Goal: Task Accomplishment & Management: Manage account settings

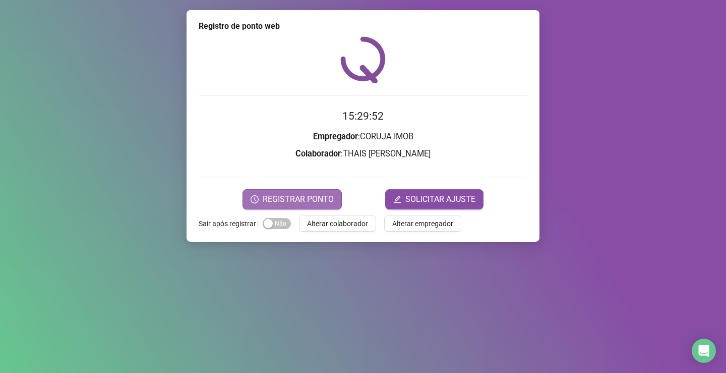
click at [310, 196] on span "REGISTRAR PONTO" at bounding box center [298, 199] width 71 height 12
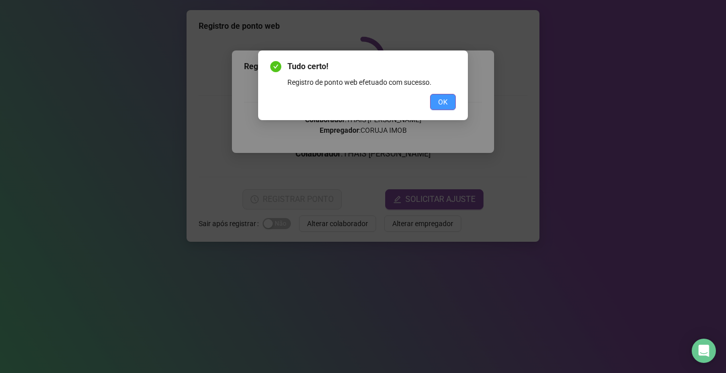
click at [451, 100] on button "OK" at bounding box center [443, 102] width 26 height 16
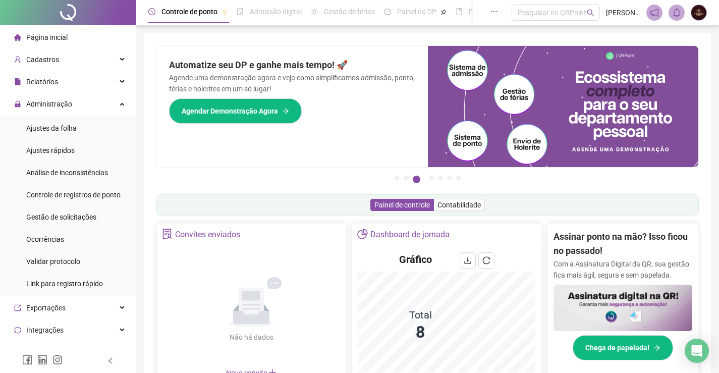
scroll to position [143, 0]
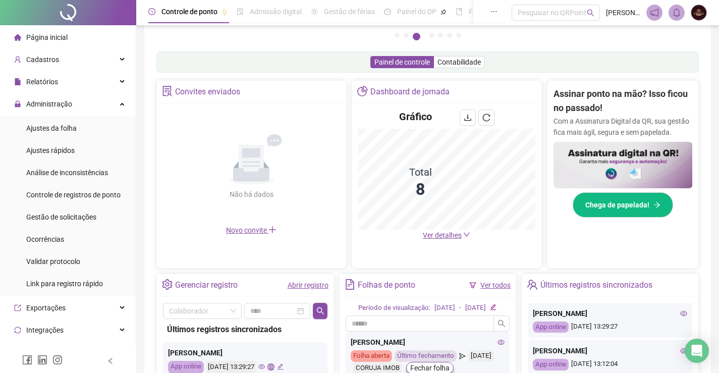
click at [66, 38] on span "Página inicial" at bounding box center [46, 37] width 41 height 8
click at [75, 89] on div "Relatórios" at bounding box center [68, 82] width 132 height 20
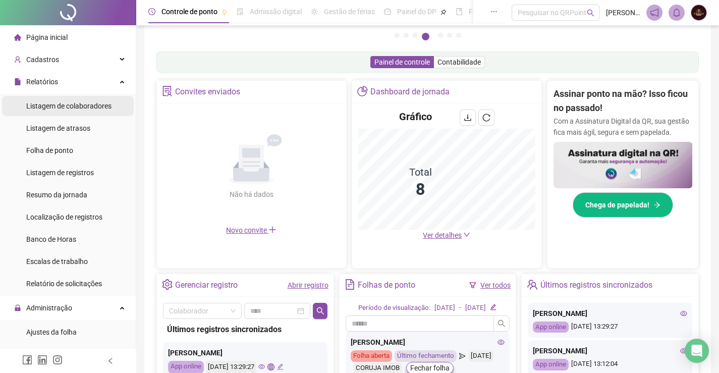
click at [78, 105] on span "Listagem de colaboradores" at bounding box center [68, 106] width 85 height 8
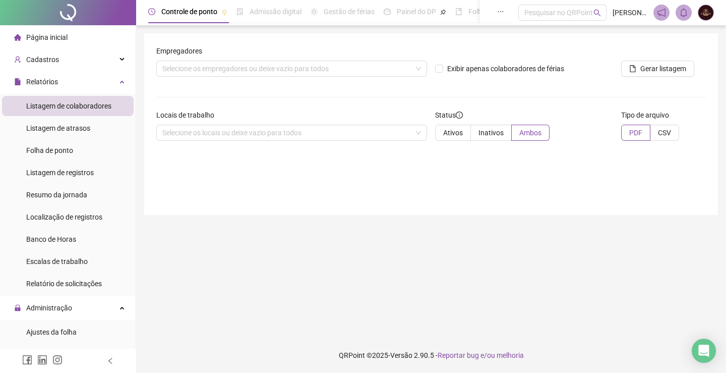
click at [54, 34] on span "Página inicial" at bounding box center [46, 37] width 41 height 8
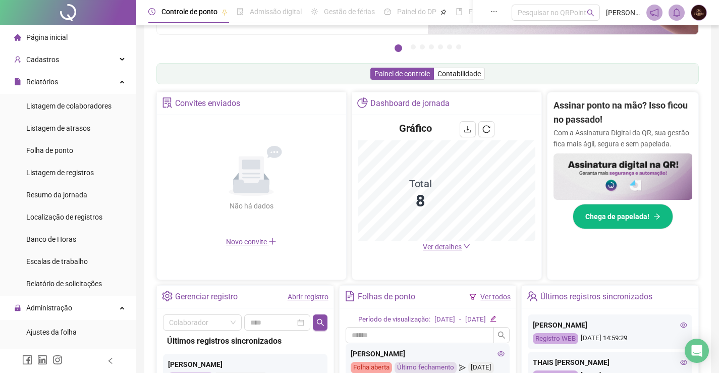
scroll to position [202, 0]
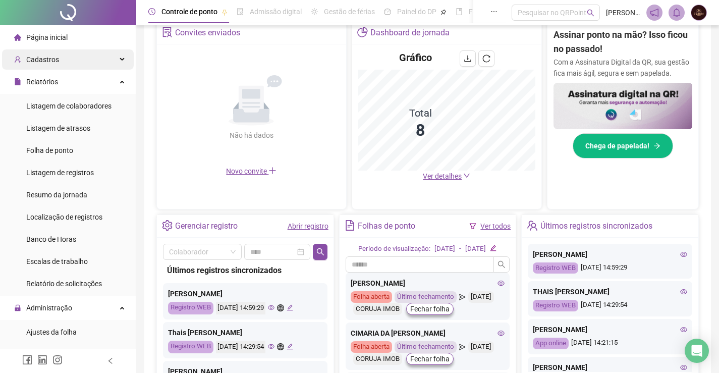
click at [86, 62] on div "Cadastros" at bounding box center [68, 59] width 132 height 20
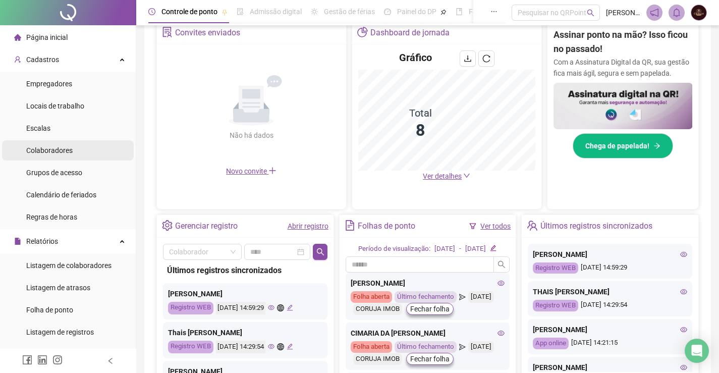
click at [67, 145] on div "Colaboradores" at bounding box center [49, 150] width 46 height 20
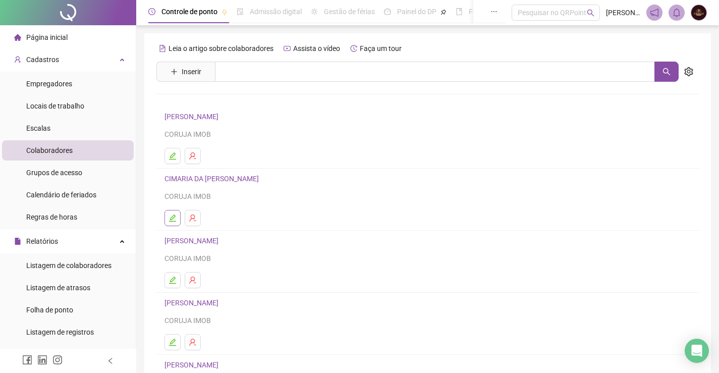
click at [169, 219] on icon "edit" at bounding box center [172, 218] width 8 height 8
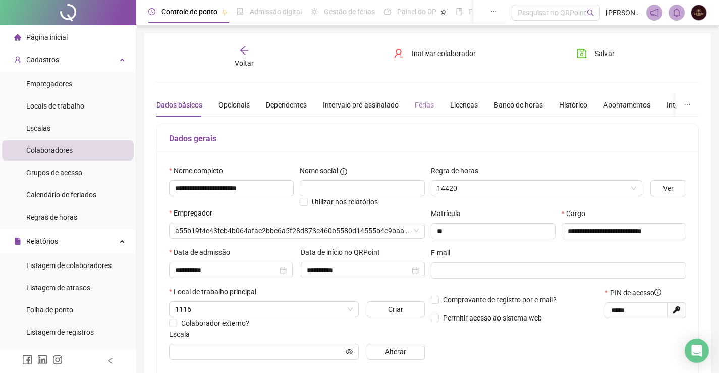
type input "**********"
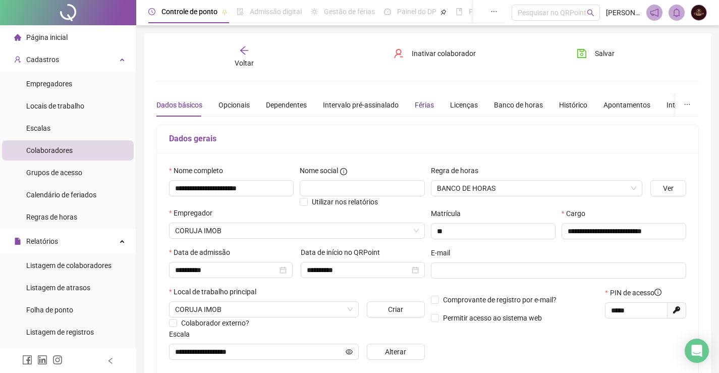
click at [423, 100] on div "Férias" at bounding box center [424, 104] width 19 height 11
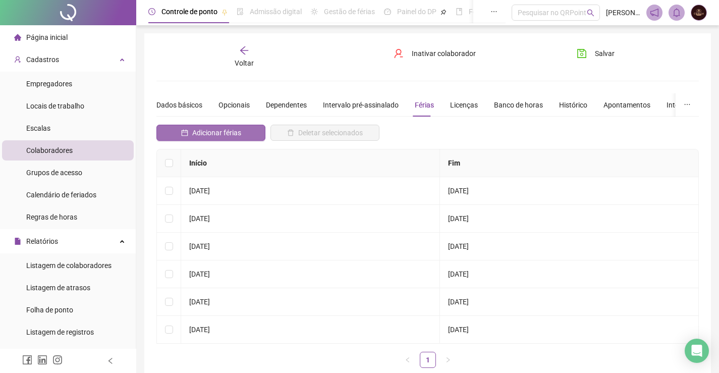
click at [203, 129] on span "Adicionar férias" at bounding box center [216, 132] width 49 height 11
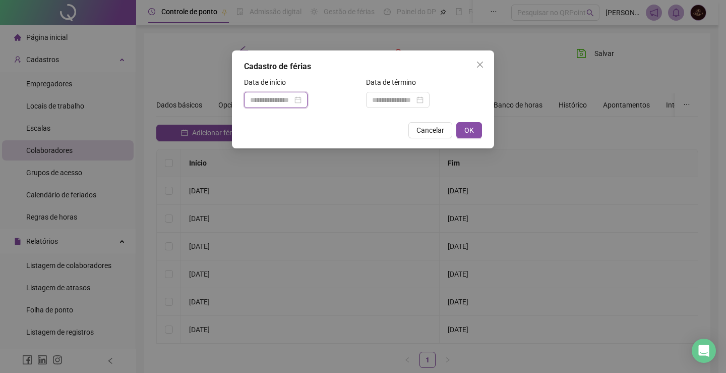
click at [293, 103] on input at bounding box center [271, 99] width 42 height 11
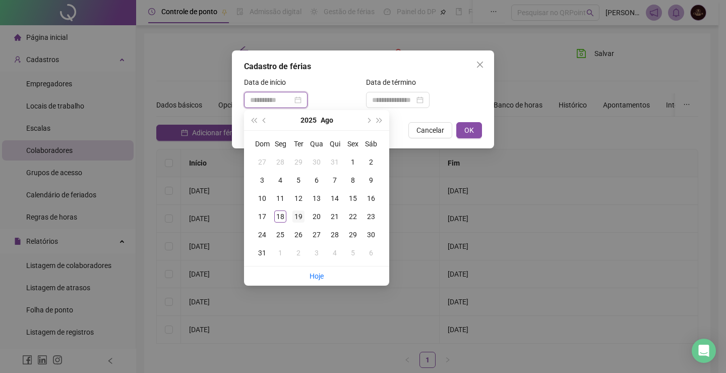
type input "**********"
click at [303, 217] on div "19" at bounding box center [299, 216] width 12 height 12
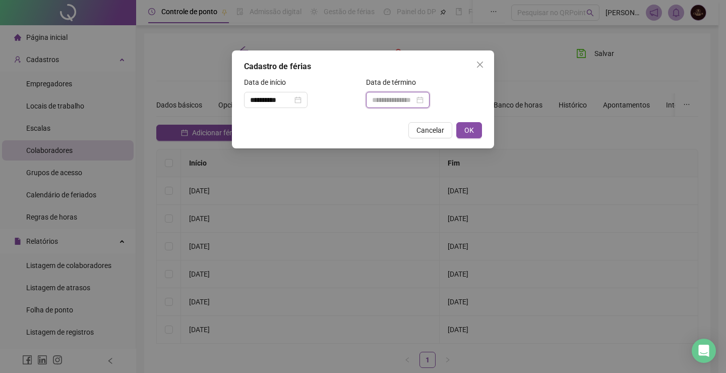
click at [404, 103] on input at bounding box center [393, 99] width 42 height 11
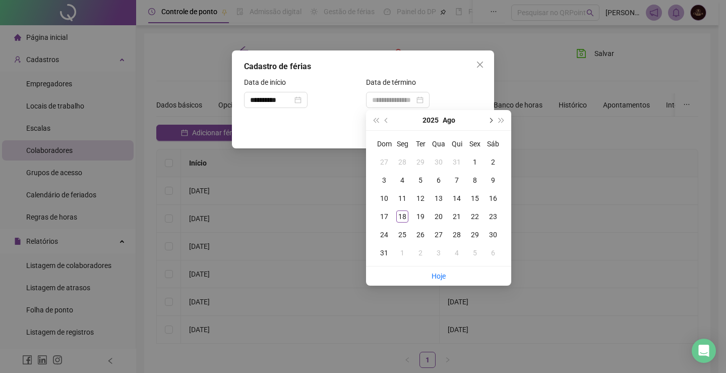
click at [494, 121] on button "next-year" at bounding box center [490, 120] width 11 height 20
type input "**********"
click at [441, 200] on div "17" at bounding box center [439, 198] width 12 height 12
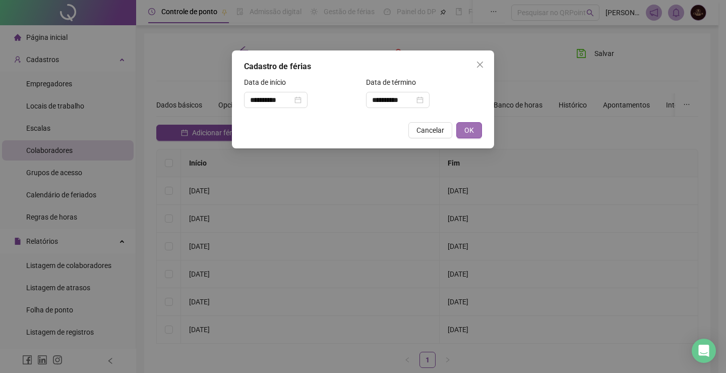
click at [476, 124] on button "OK" at bounding box center [469, 130] width 26 height 16
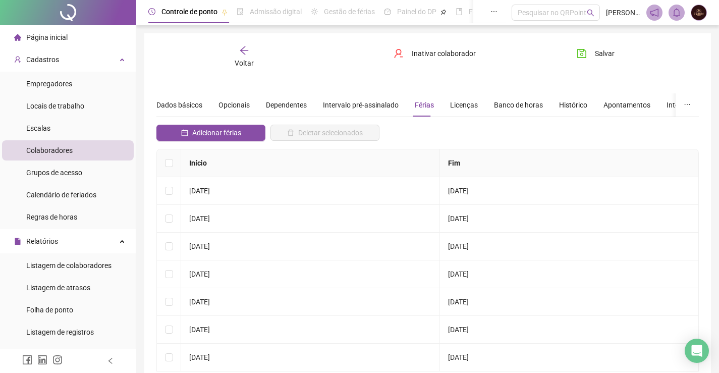
click at [246, 53] on icon "arrow-left" at bounding box center [244, 50] width 10 height 10
